Goal: Task Accomplishment & Management: Manage account settings

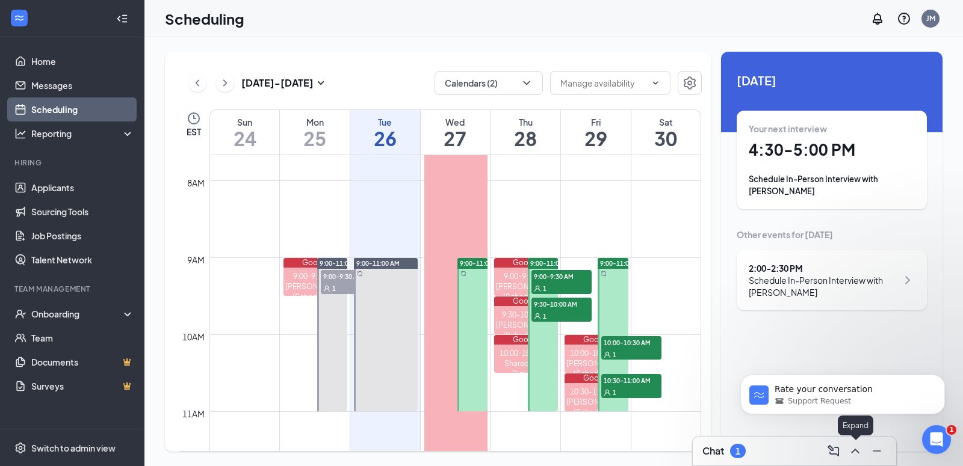
click at [853, 459] on button at bounding box center [855, 451] width 19 height 19
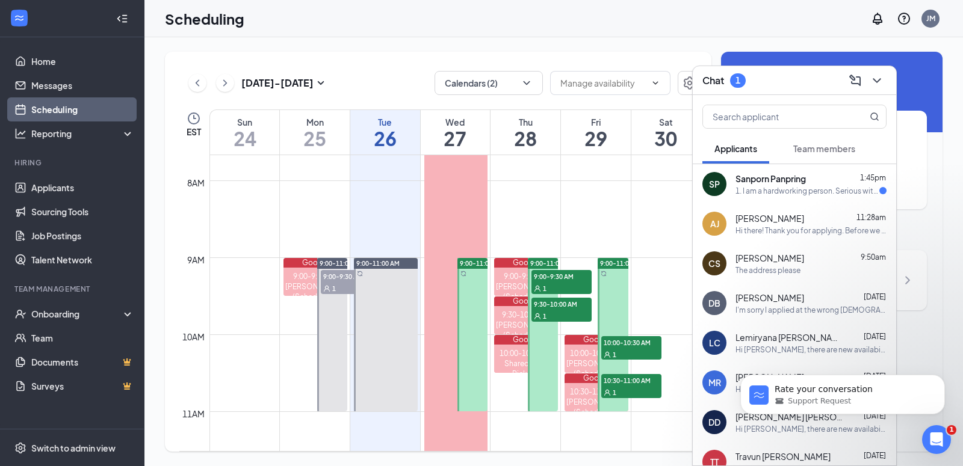
click at [811, 193] on div "1. I am a hardworking person. Serious with work and always decicate to my work.…" at bounding box center [807, 191] width 144 height 10
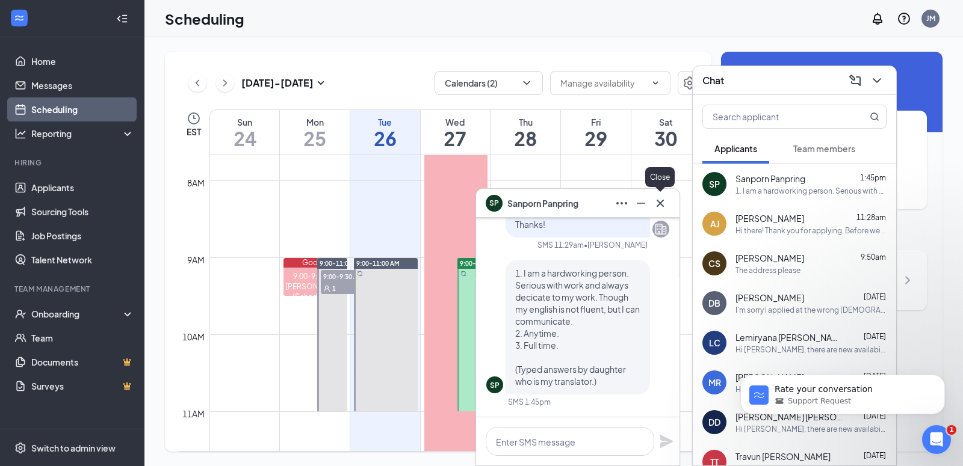
click at [657, 202] on icon "Cross" at bounding box center [660, 203] width 14 height 14
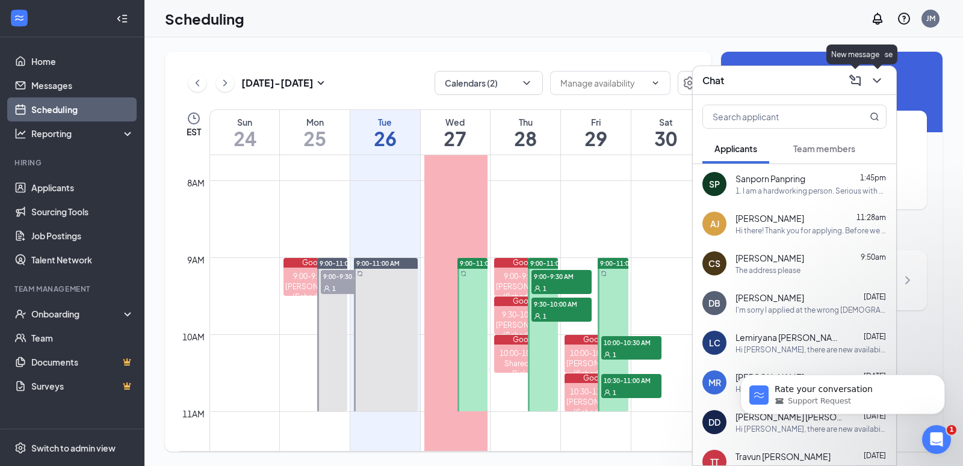
click at [877, 79] on icon "ChevronDown" at bounding box center [877, 80] width 14 height 14
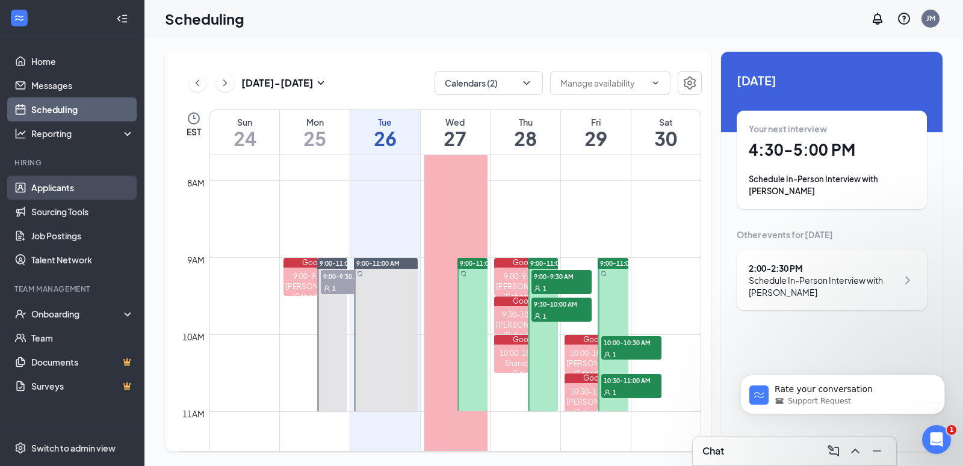
click at [75, 182] on link "Applicants" at bounding box center [82, 188] width 103 height 24
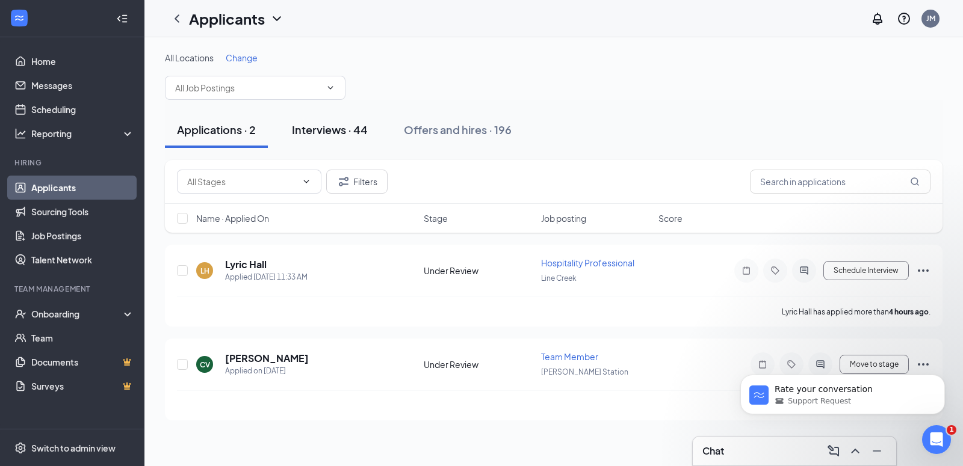
click at [342, 141] on button "Interviews · 44" at bounding box center [330, 130] width 100 height 36
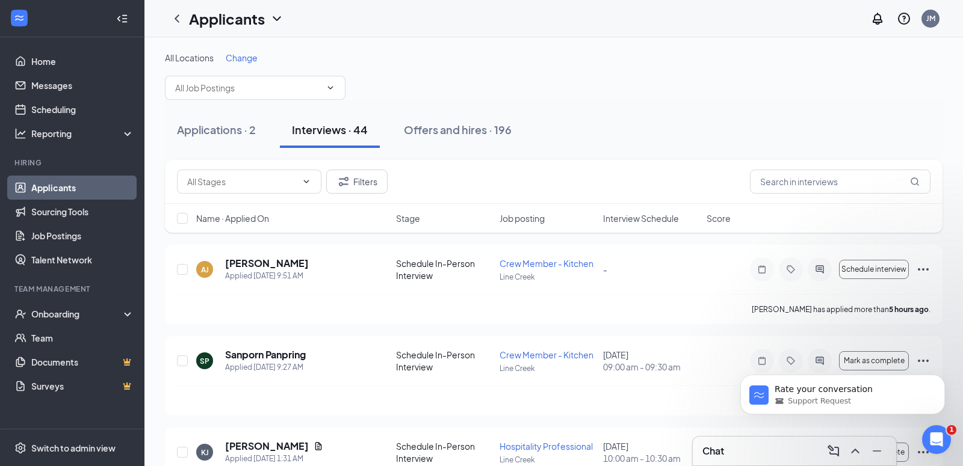
click at [645, 216] on span "Interview Schedule" at bounding box center [641, 218] width 76 height 12
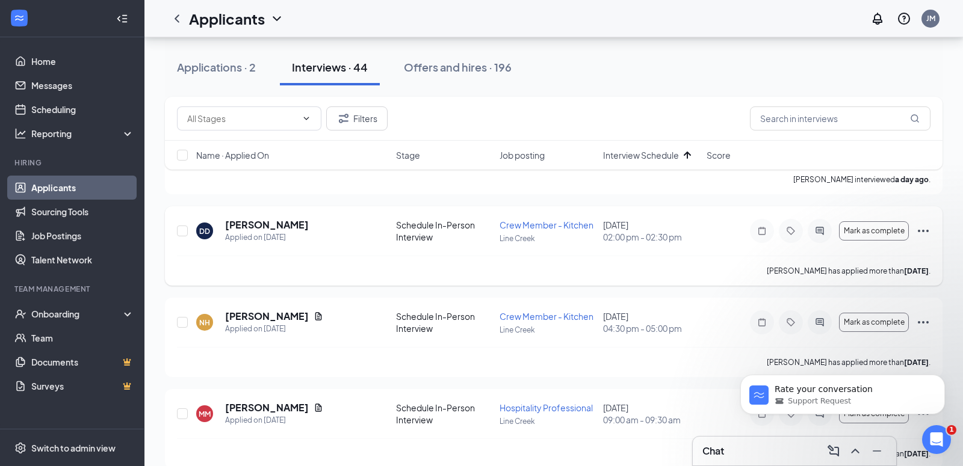
scroll to position [130, 0]
